Goal: Find specific page/section: Find specific page/section

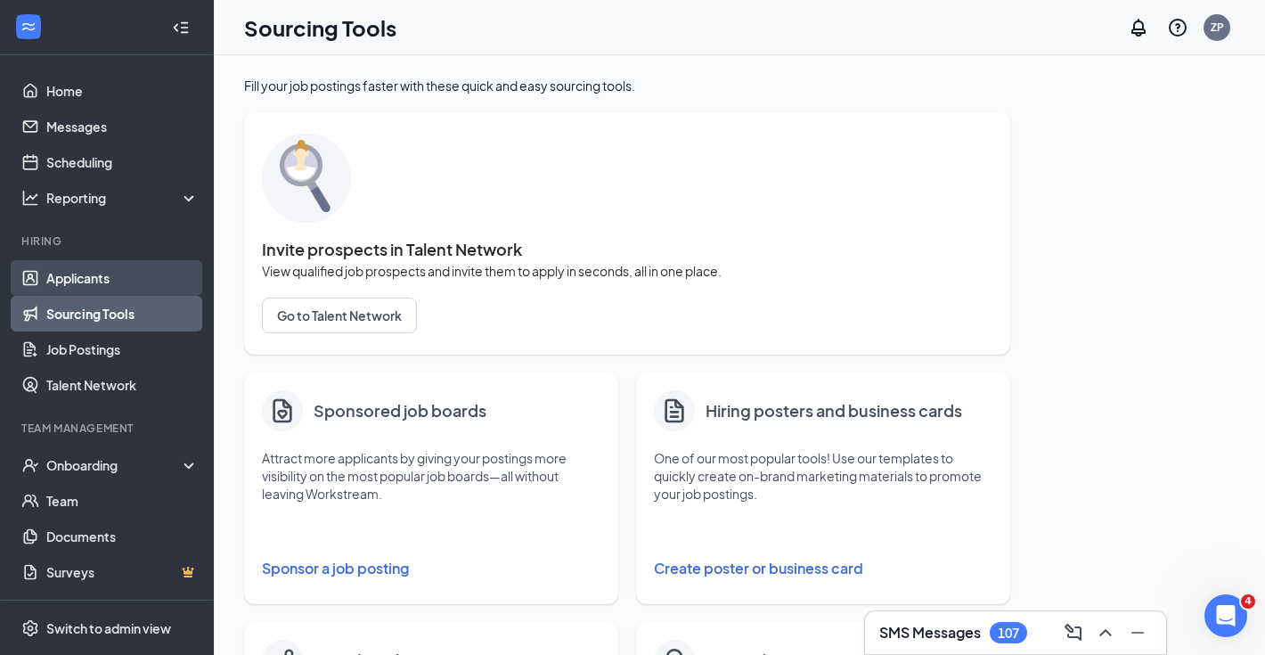
click at [121, 281] on link "Applicants" at bounding box center [122, 278] width 152 height 36
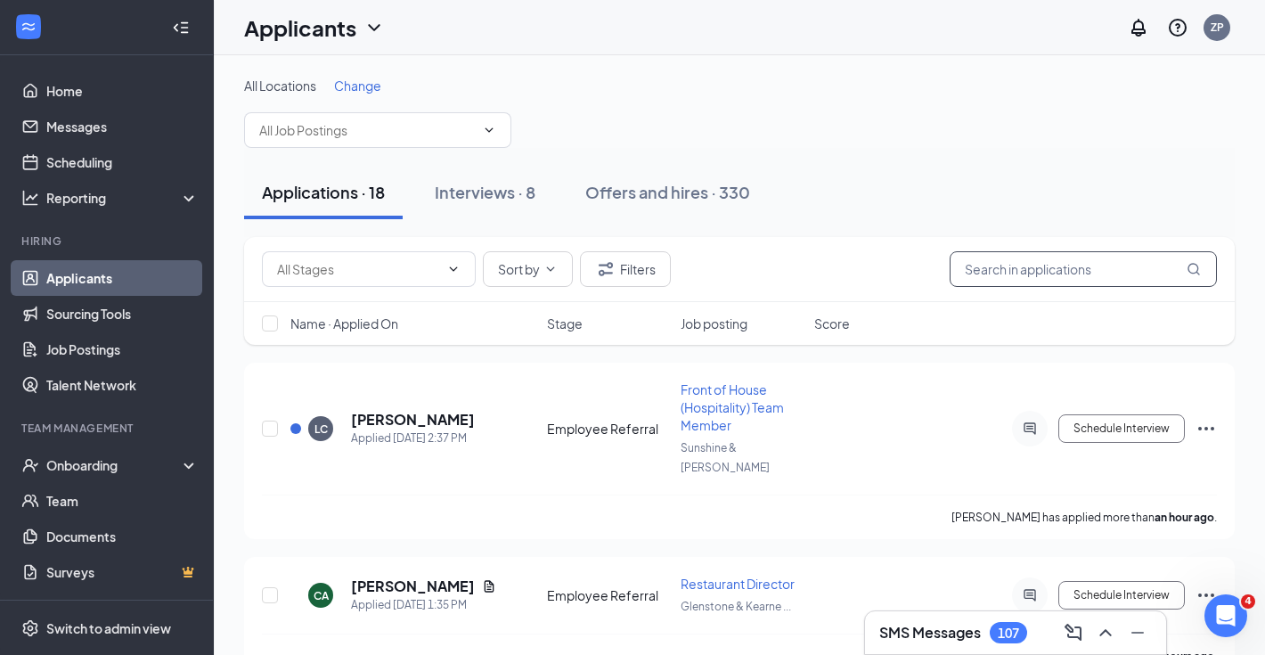
click at [1148, 258] on input "text" at bounding box center [1083, 269] width 267 height 36
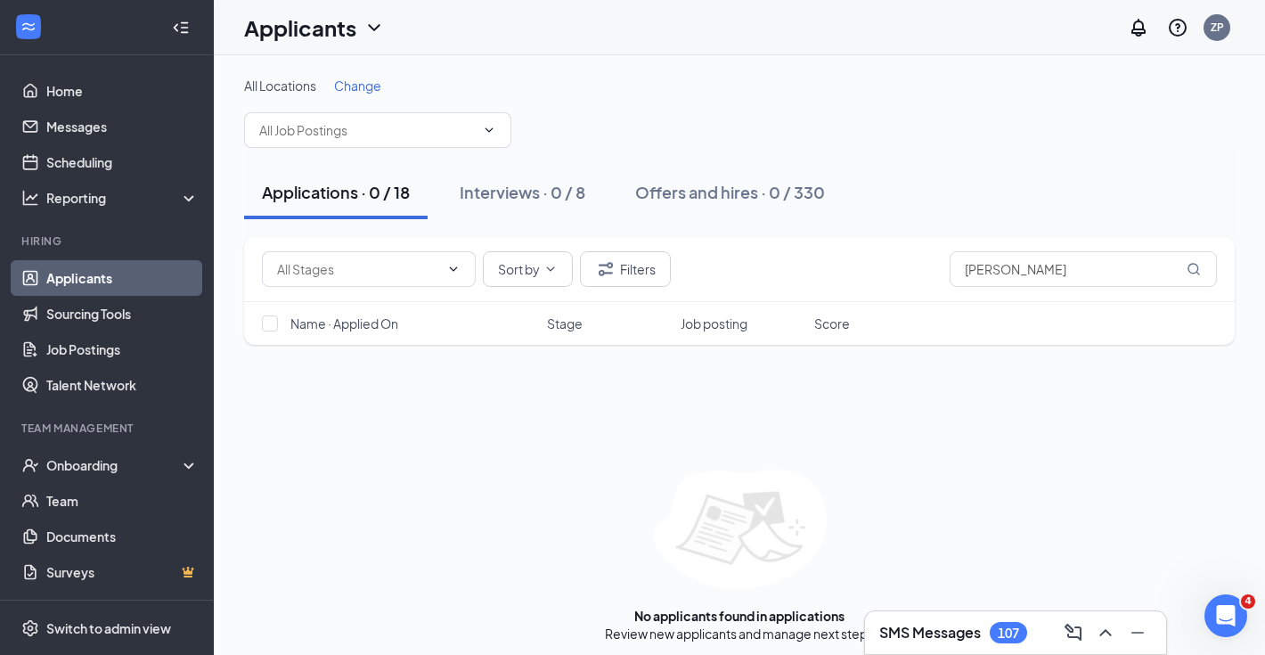
click at [343, 87] on span "Change" at bounding box center [357, 86] width 47 height 16
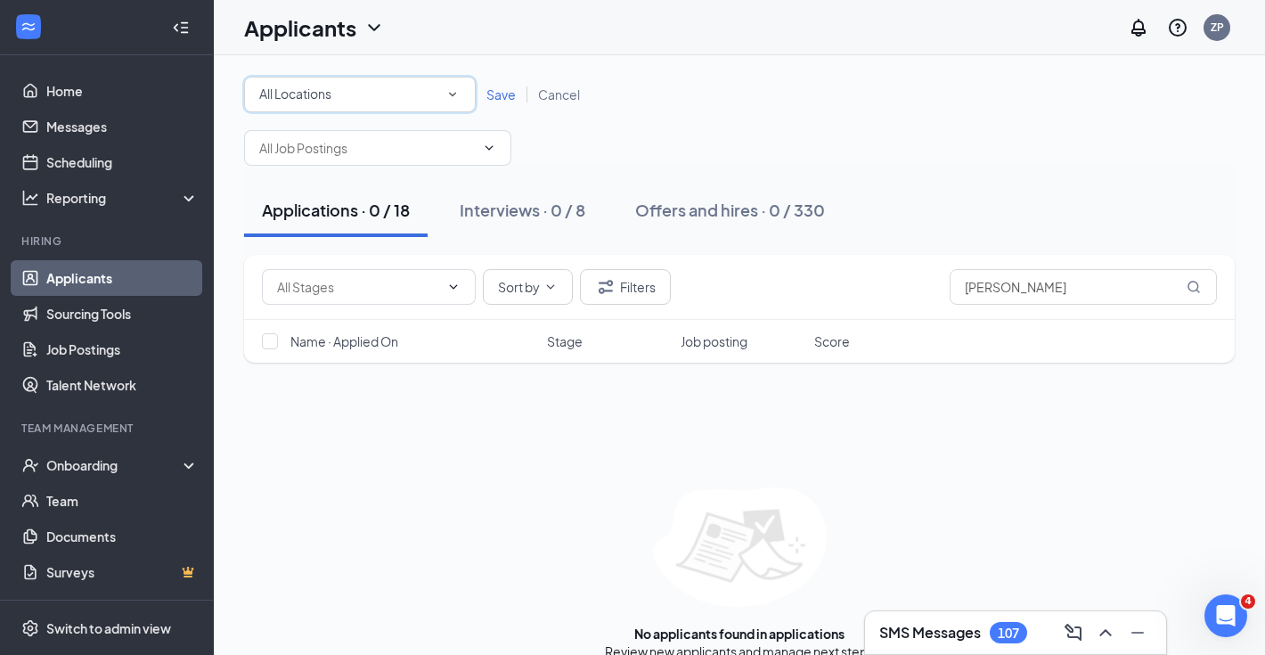
click at [332, 108] on div "All Locations All Locations" at bounding box center [360, 95] width 232 height 36
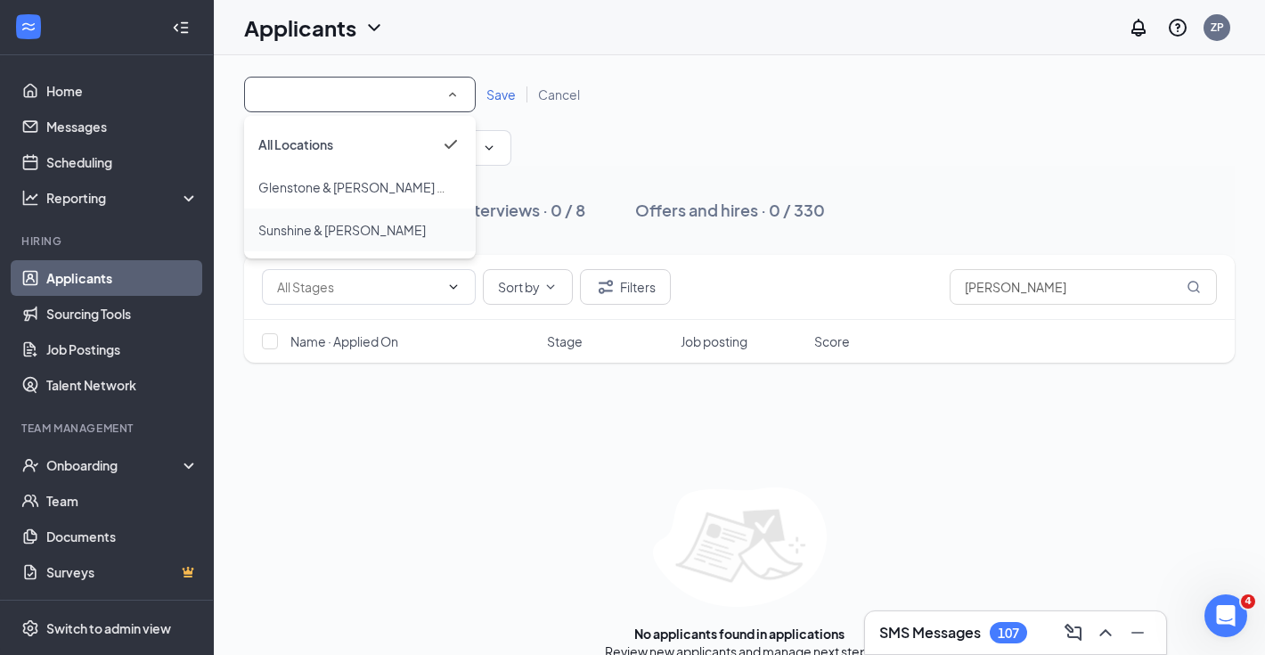
click at [337, 225] on span "Sunshine & [PERSON_NAME]" at bounding box center [342, 230] width 168 height 16
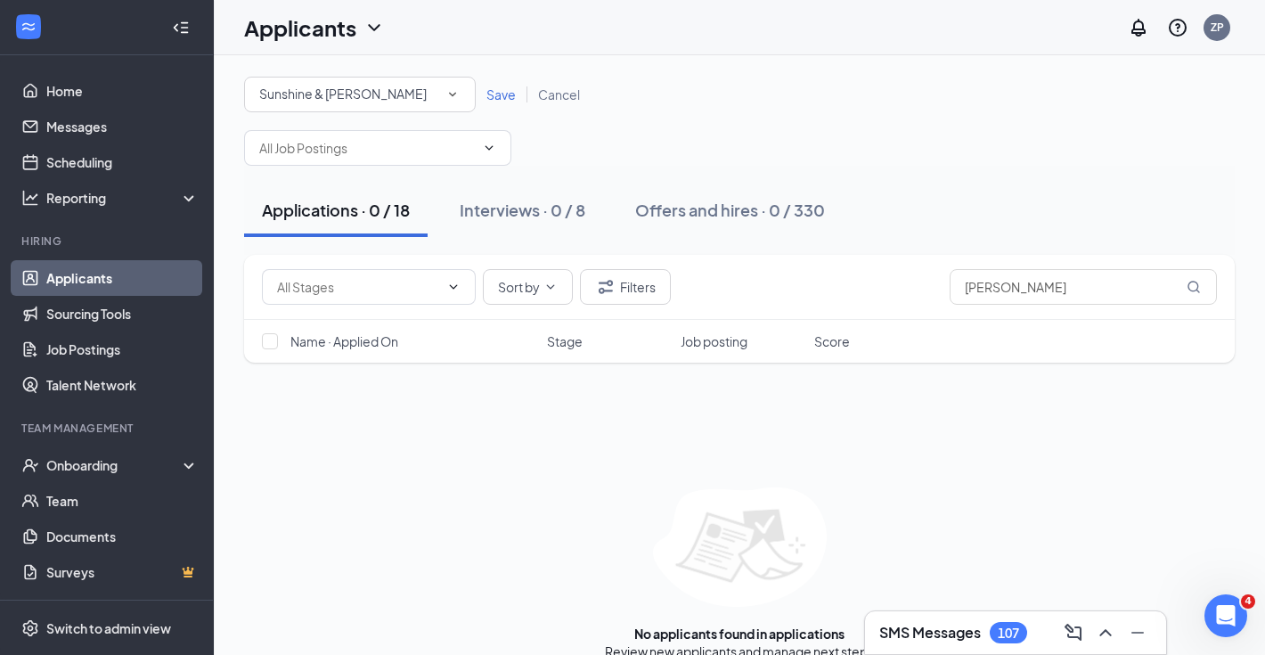
click at [489, 98] on span "Save" at bounding box center [501, 94] width 29 height 16
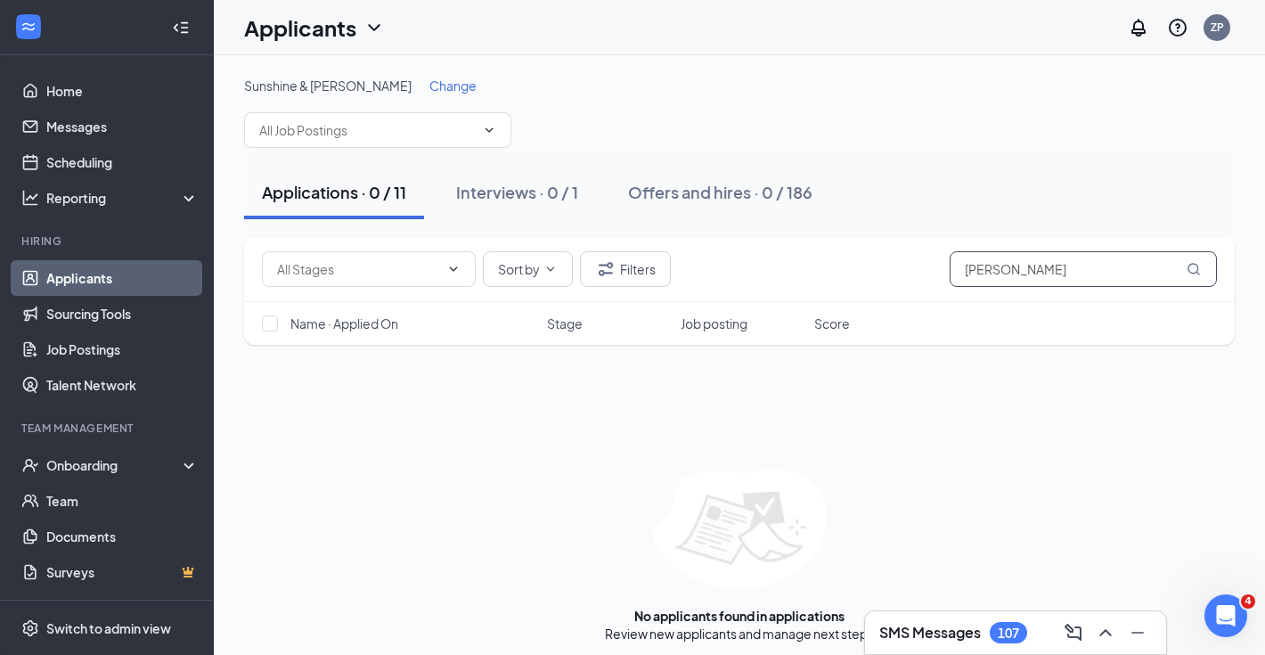
drag, startPoint x: 999, startPoint y: 277, endPoint x: 879, endPoint y: 258, distance: 121.9
click at [938, 277] on div "Sort by [PERSON_NAME]" at bounding box center [739, 269] width 955 height 36
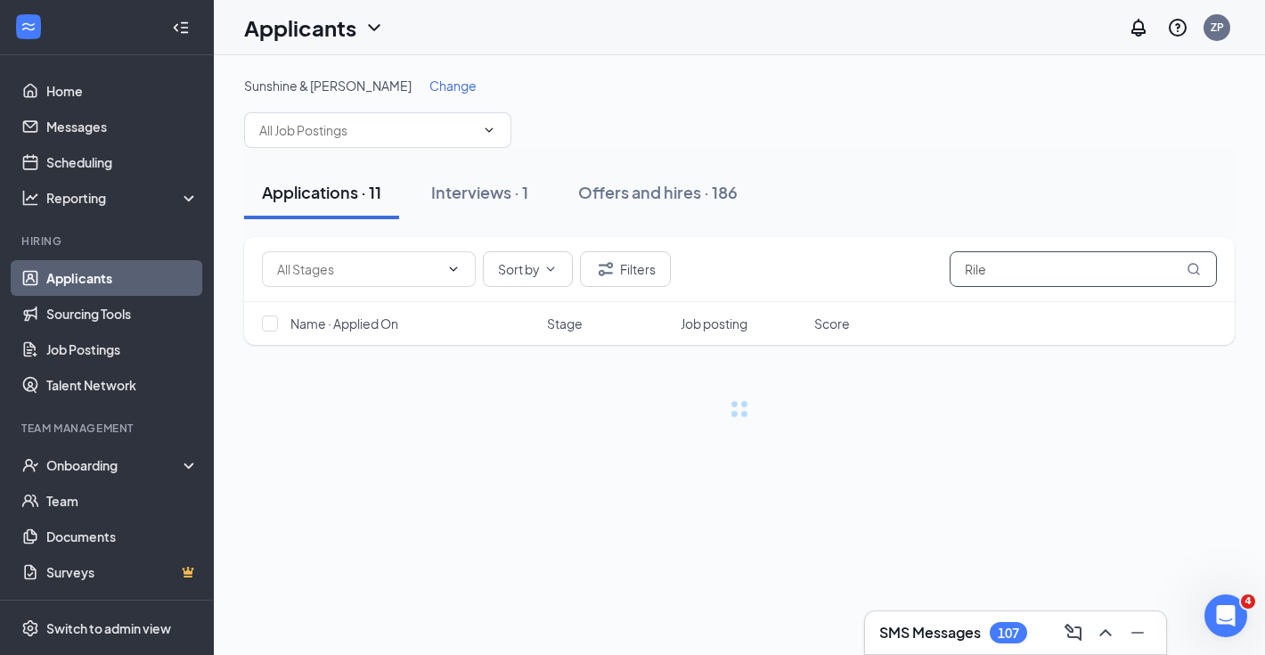
type input "Rile"
